Goal: Information Seeking & Learning: Find specific fact

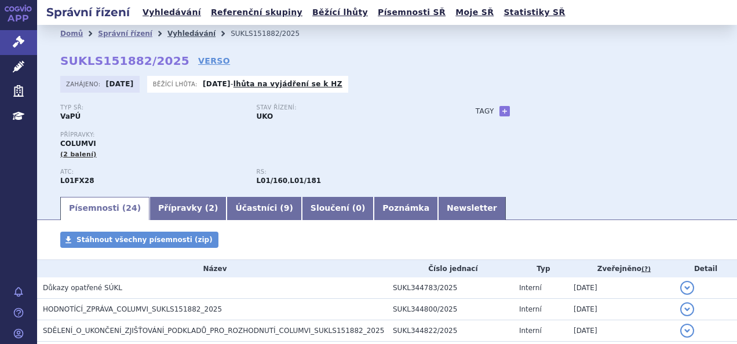
click at [173, 30] on link "Vyhledávání" at bounding box center [191, 34] width 48 height 8
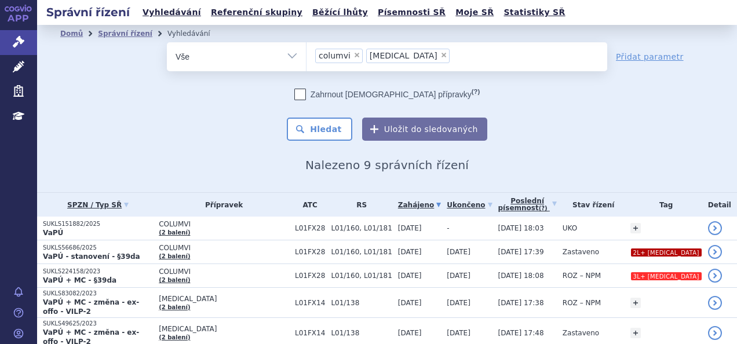
click at [353, 54] on span "×" at bounding box center [356, 55] width 7 height 7
click at [306, 54] on select "columvi polivy" at bounding box center [306, 56] width 1 height 29
select select "polivy"
click at [349, 56] on ul "× polivy" at bounding box center [456, 54] width 301 height 25
click at [306, 56] on select "columvi polivy" at bounding box center [306, 56] width 1 height 29
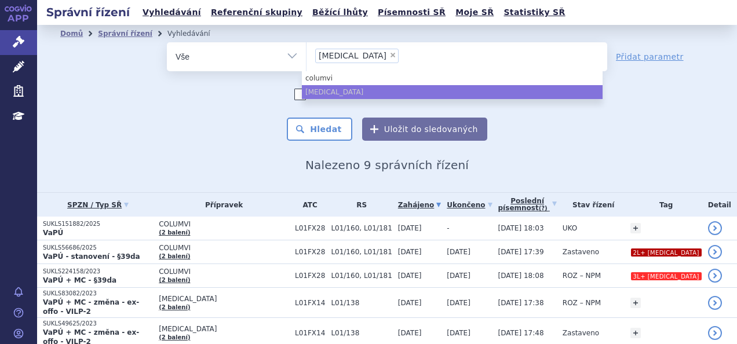
click at [389, 54] on span "×" at bounding box center [392, 55] width 7 height 7
click at [306, 54] on select "columvi polivy" at bounding box center [306, 56] width 1 height 29
select select
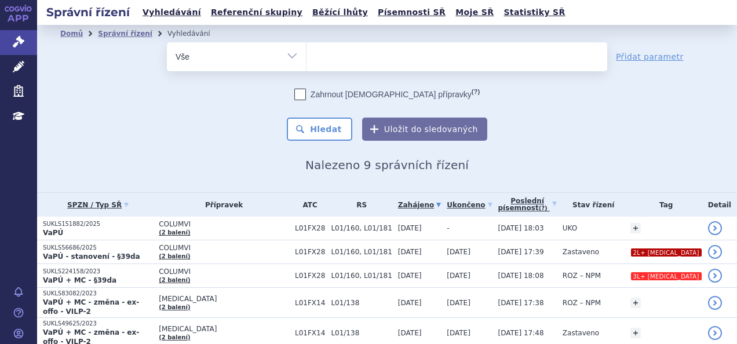
click at [339, 54] on ul at bounding box center [456, 54] width 301 height 24
click at [306, 54] on select "columvi polivy" at bounding box center [306, 56] width 1 height 29
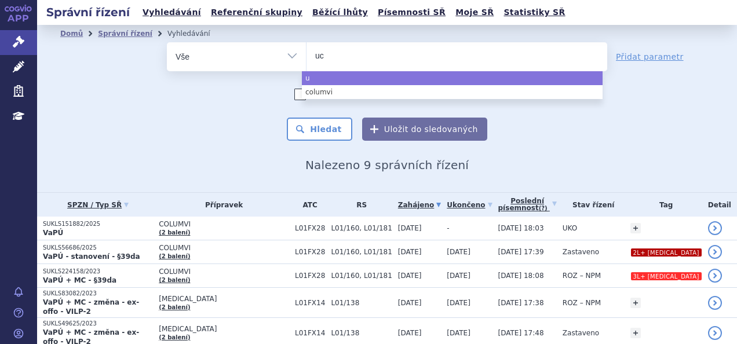
type input "ucb"
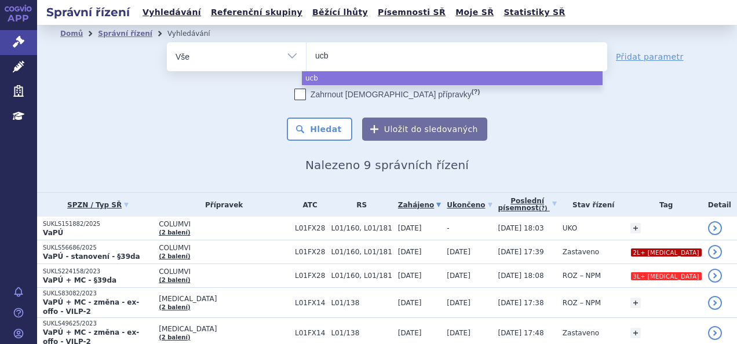
select select "ucb"
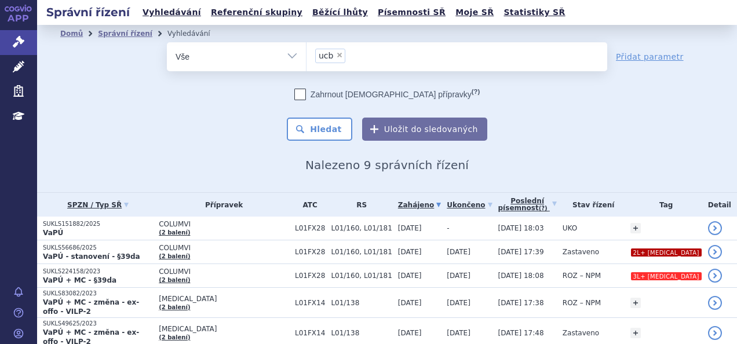
click at [283, 62] on select "Vše Spisová značka Typ SŘ Přípravek/SUKL kód Účastník/Držitel" at bounding box center [236, 55] width 139 height 26
click at [283, 59] on select "Vše Spisová značka Typ SŘ Přípravek/SUKL kód Účastník/Držitel" at bounding box center [236, 55] width 139 height 26
select select "filter-applicant"
click at [167, 42] on select "Vše Spisová značka Typ SŘ Přípravek/SUKL kód Účastník/Držitel" at bounding box center [236, 55] width 139 height 26
click at [322, 57] on ul at bounding box center [456, 54] width 301 height 24
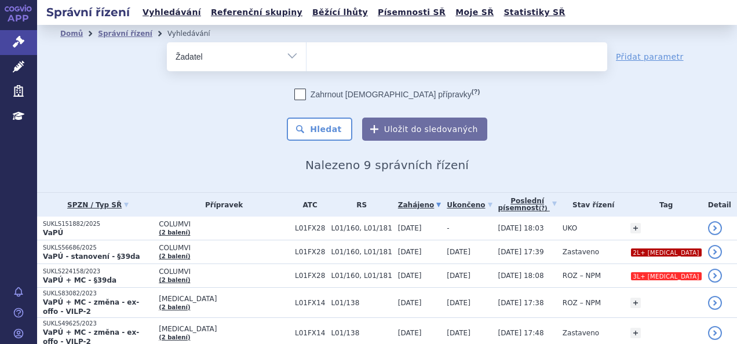
click at [306, 57] on select at bounding box center [306, 56] width 1 height 29
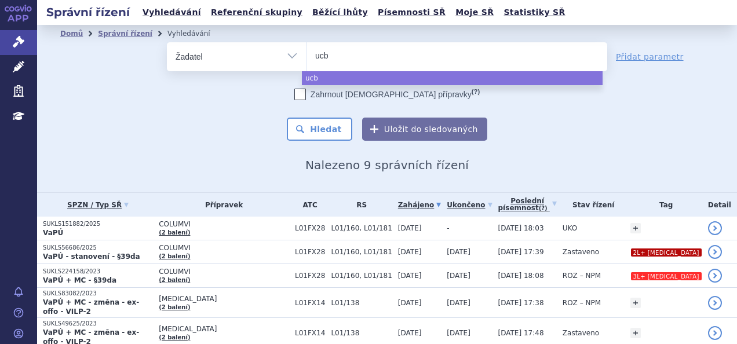
type input "ucb"
select select "ucb"
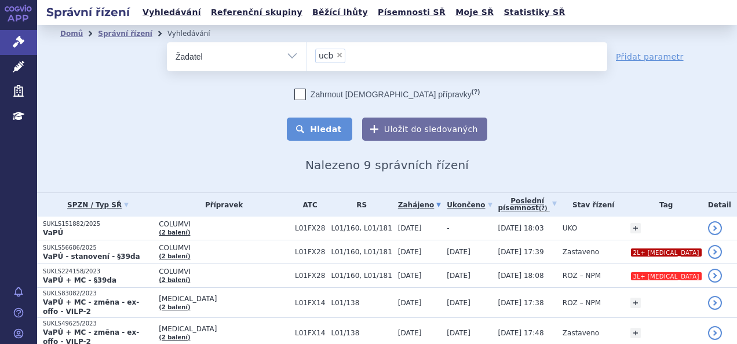
click at [327, 130] on button "Hledat" at bounding box center [319, 129] width 65 height 23
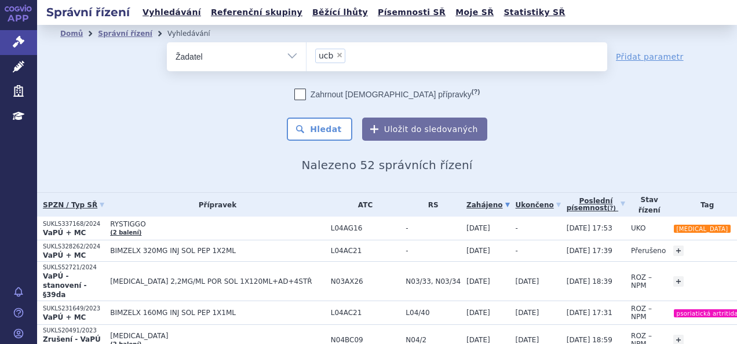
click at [336, 58] on span "×" at bounding box center [339, 55] width 7 height 7
click at [306, 58] on select "ucb" at bounding box center [306, 56] width 1 height 29
select select
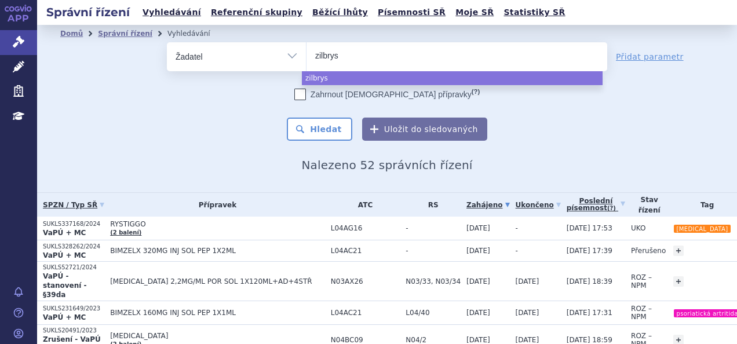
type input "zilbrys"
select select "zilbrys"
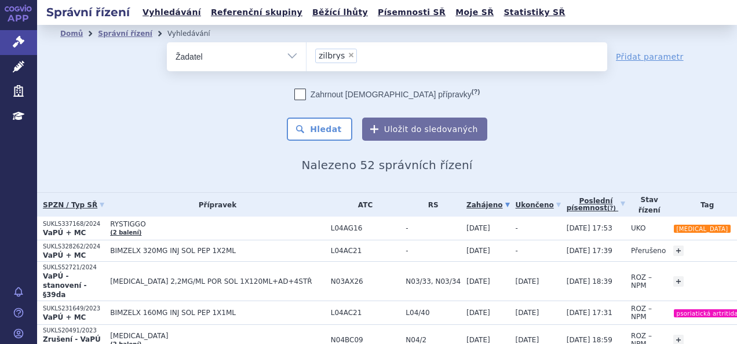
click at [323, 141] on div "Domů Správní řízení Vyhledávání Vyhledávání ve správních řízeních odstranit Vše…" at bounding box center [387, 107] width 700 height 130
click at [319, 126] on button "Hledat" at bounding box center [319, 129] width 65 height 23
